Goal: Task Accomplishment & Management: Manage account settings

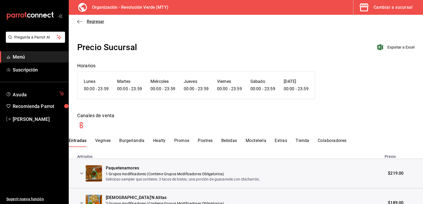
click at [79, 23] on icon "button" at bounding box center [79, 21] width 5 height 5
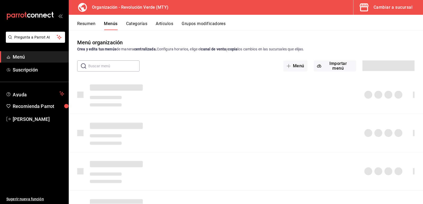
click at [388, 4] on div "Cambiar a sucursal" at bounding box center [392, 7] width 39 height 7
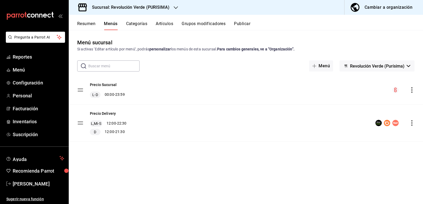
click at [412, 122] on icon "actions" at bounding box center [411, 122] width 5 height 5
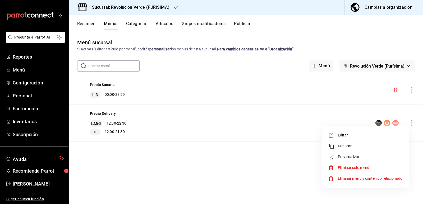
click at [364, 136] on span "Editar" at bounding box center [369, 136] width 64 height 6
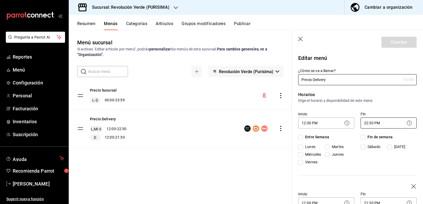
checkbox input "true"
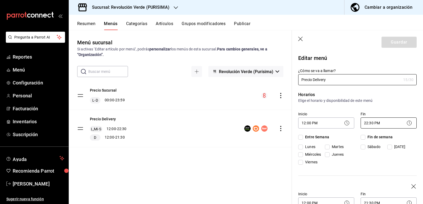
checkbox input "true"
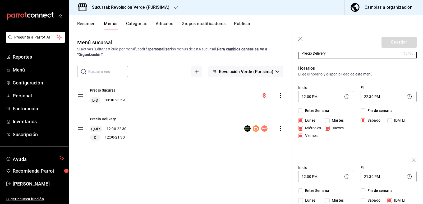
click at [305, 135] on span "Viernes" at bounding box center [310, 136] width 15 height 6
click at [303, 135] on input "Viernes" at bounding box center [300, 136] width 5 height 5
click at [302, 136] on input "Viernes" at bounding box center [300, 136] width 5 height 5
checkbox input "true"
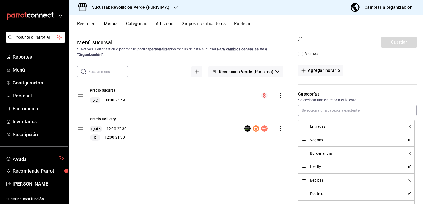
scroll to position [132, 0]
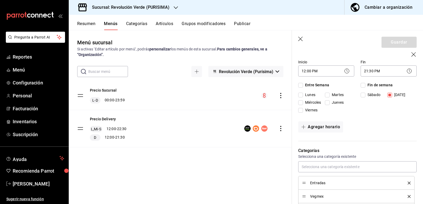
click at [300, 41] on icon "button" at bounding box center [300, 39] width 5 height 5
checkbox input "false"
type input "1758913742190"
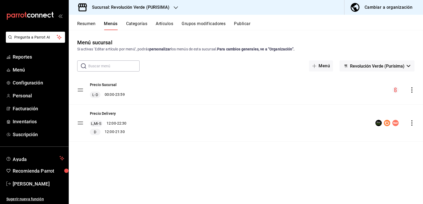
checkbox input "false"
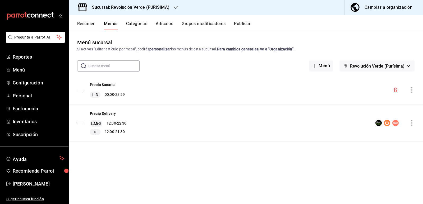
click at [152, 6] on h3 "Sucursal: Revolución Verde (PURISIMA)" at bounding box center [129, 7] width 82 height 6
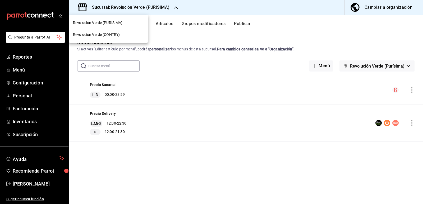
click at [117, 31] on div "Revolución Verde (CONTRY)" at bounding box center [108, 35] width 79 height 12
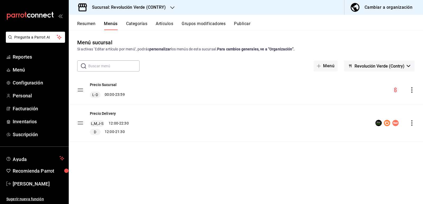
click at [412, 122] on icon "actions" at bounding box center [411, 122] width 5 height 5
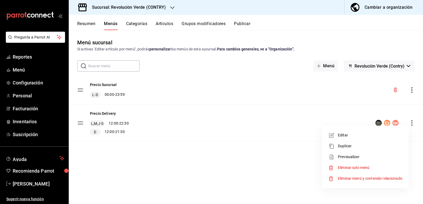
click at [232, 173] on div at bounding box center [211, 102] width 423 height 204
